Goal: Find specific page/section: Find specific page/section

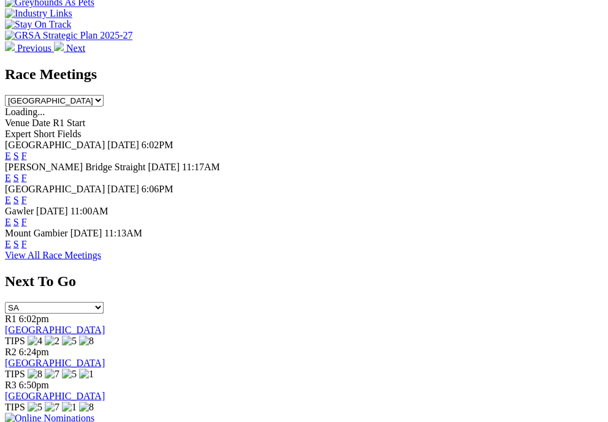
scroll to position [596, 1]
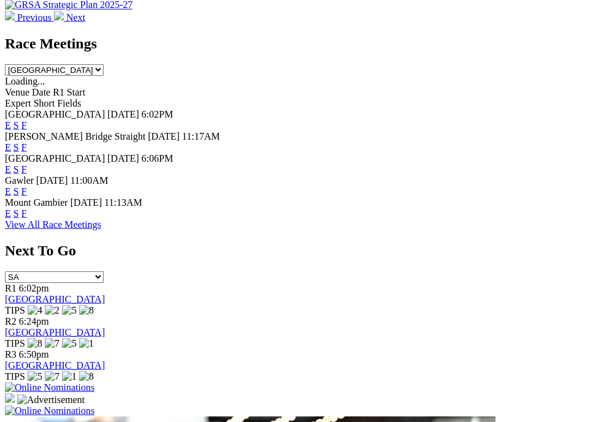
click at [27, 119] on link "F" at bounding box center [24, 124] width 6 height 10
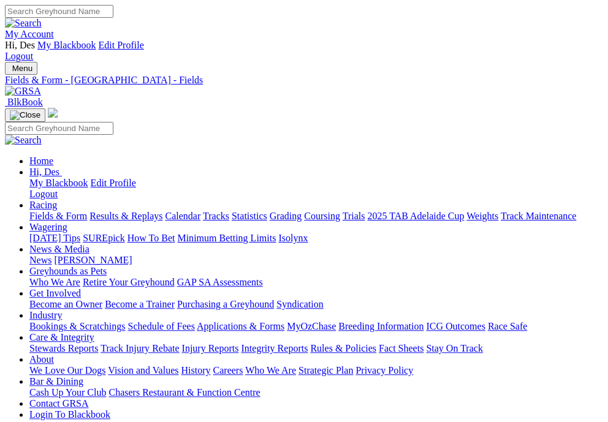
click at [216, 75] on div "Fields & Form - Angle Park - Fields" at bounding box center [304, 80] width 598 height 11
click at [219, 75] on div "Fields & Form - Angle Park - Fields" at bounding box center [304, 80] width 598 height 11
click at [375, 75] on div "Fields & Form - Angle Park - Fields" at bounding box center [304, 80] width 598 height 11
click at [376, 75] on div "Fields & Form - Angle Park - Fields" at bounding box center [304, 80] width 598 height 11
click at [32, 64] on span "Menu" at bounding box center [22, 68] width 20 height 9
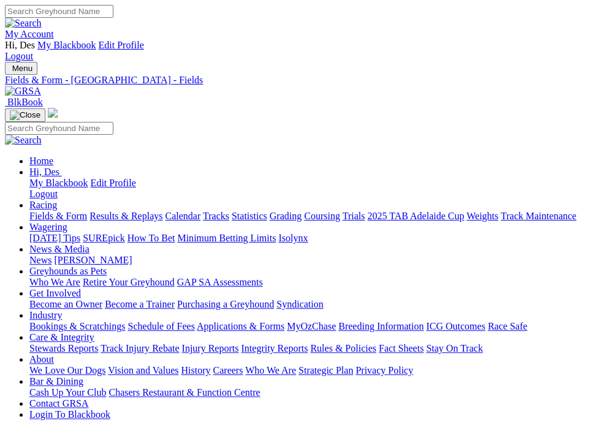
click at [254, 75] on div "Fields & Form - Angle Park - Fields" at bounding box center [304, 80] width 598 height 11
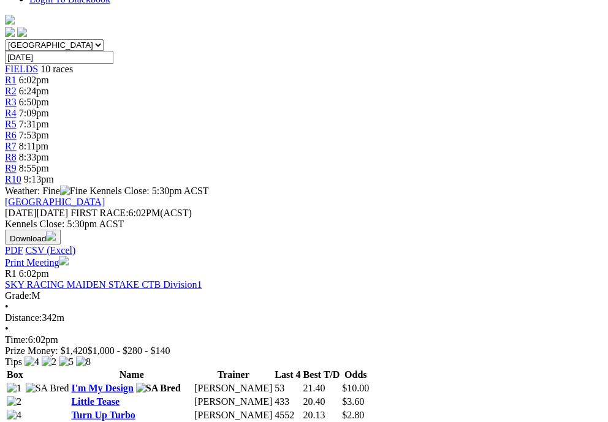
scroll to position [415, 0]
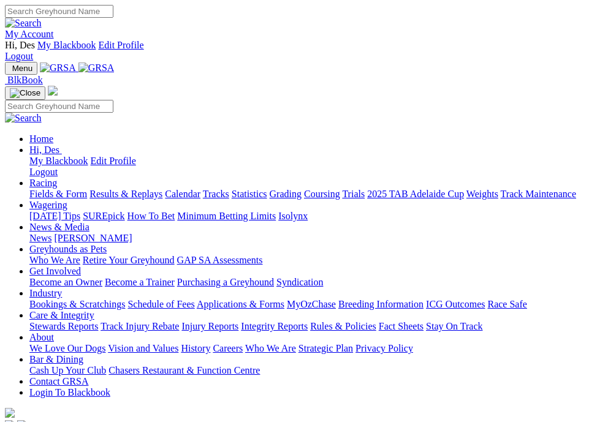
scroll to position [600, 0]
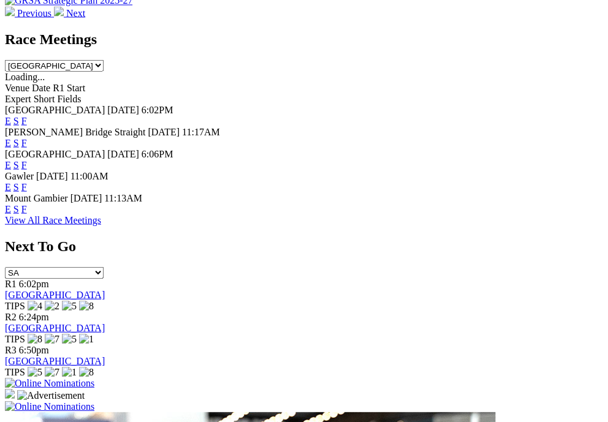
click at [27, 159] on link "F" at bounding box center [24, 164] width 6 height 10
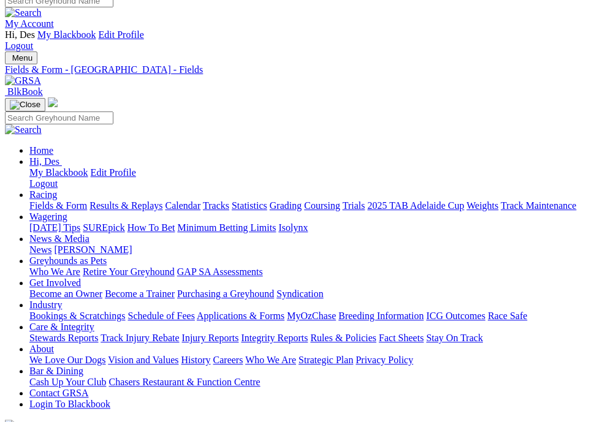
scroll to position [11, 0]
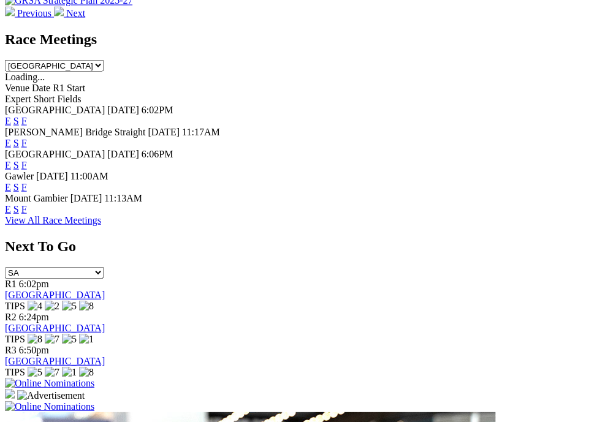
scroll to position [600, 0]
click at [27, 192] on link "F" at bounding box center [24, 186] width 6 height 10
